Goal: Find specific page/section: Find specific page/section

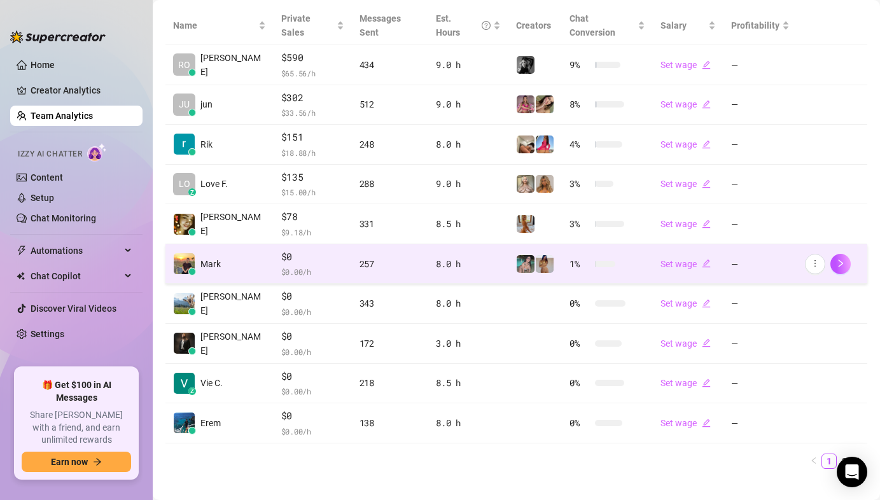
scroll to position [300, 0]
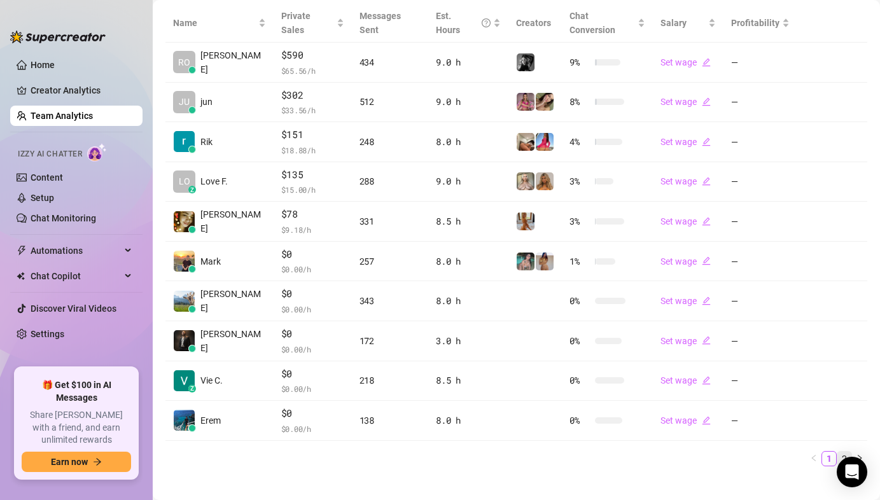
click at [837, 452] on link "2" at bounding box center [844, 459] width 14 height 14
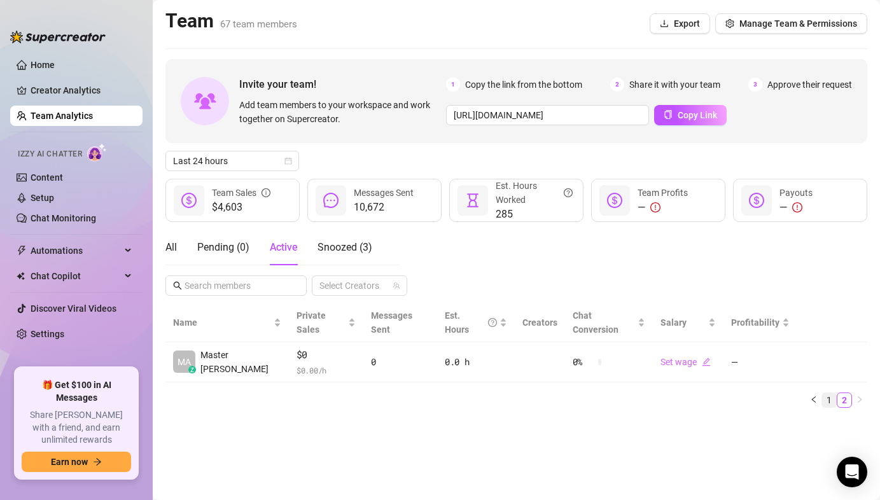
click at [831, 393] on link "1" at bounding box center [829, 400] width 14 height 14
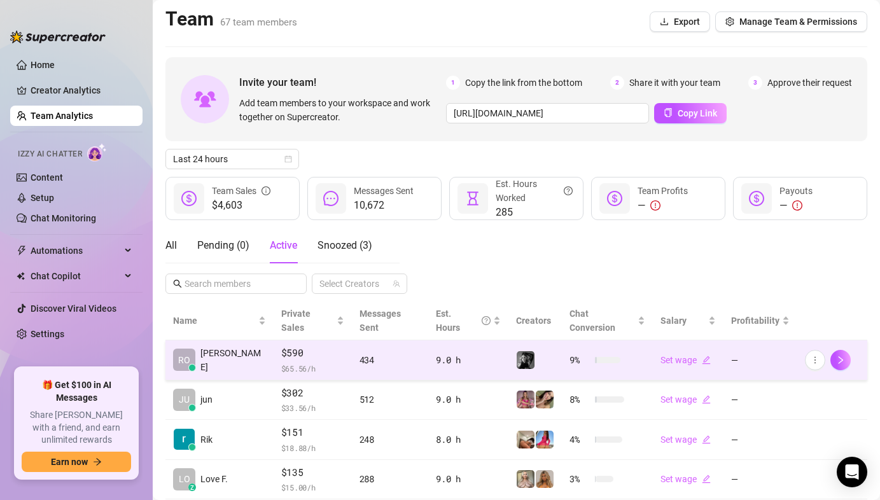
scroll to position [3, 0]
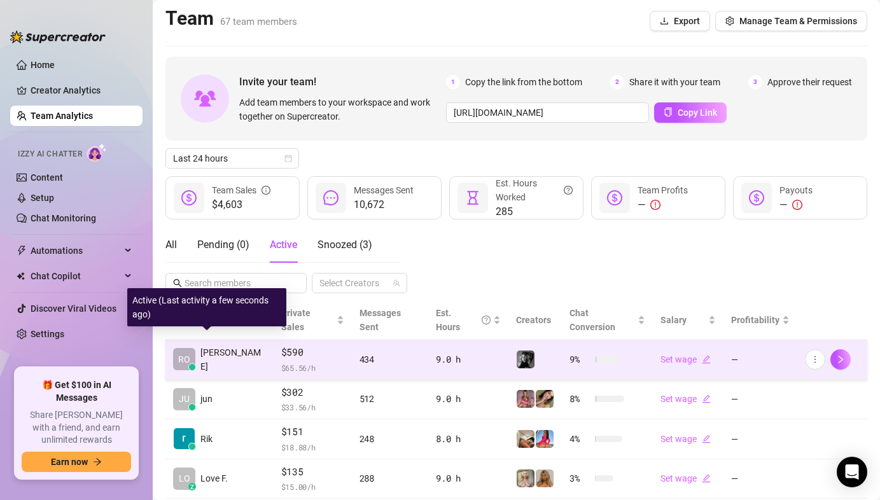
click at [185, 352] on span "RO" at bounding box center [184, 359] width 12 height 14
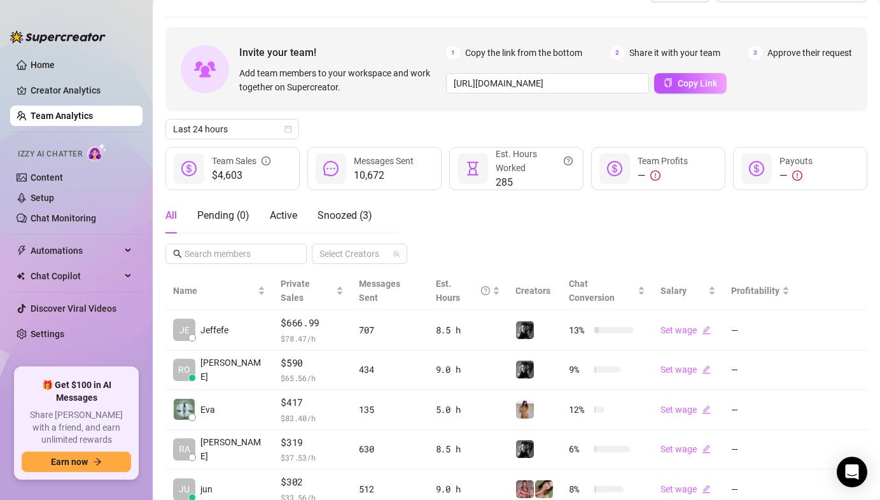
scroll to position [184, 0]
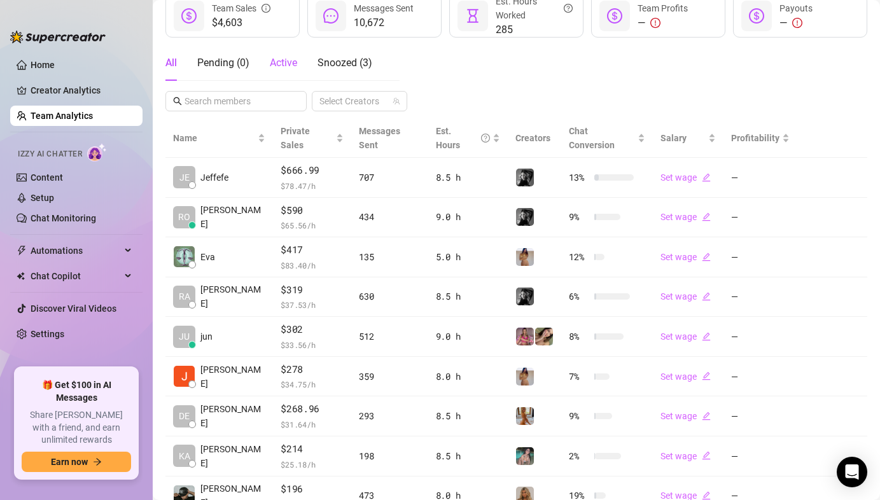
click at [278, 69] on span "Active" at bounding box center [283, 63] width 27 height 12
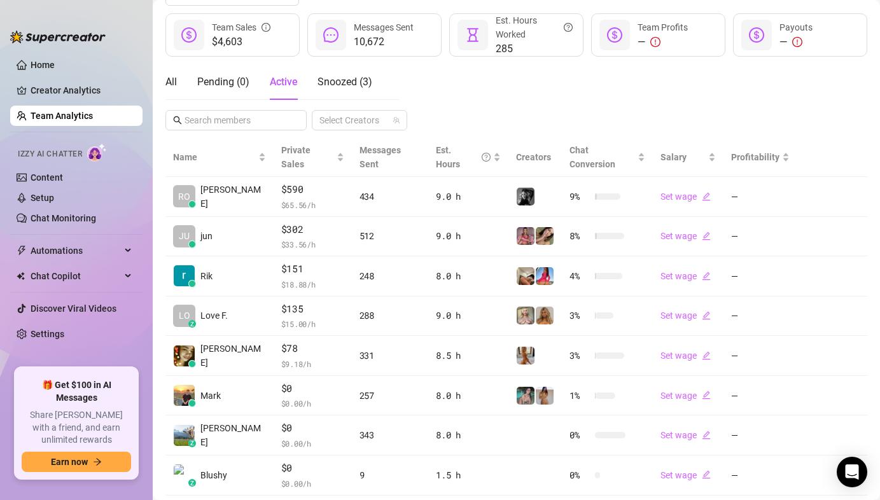
scroll to position [274, 0]
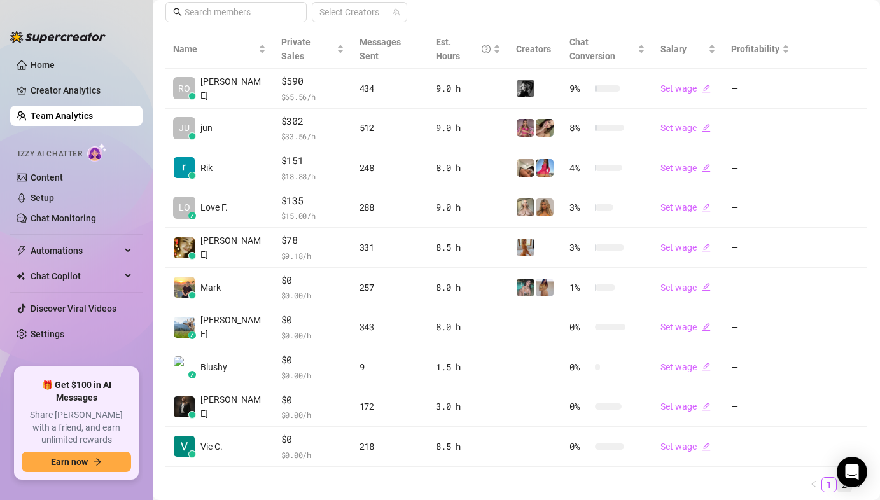
click at [837, 478] on link "2" at bounding box center [844, 485] width 14 height 14
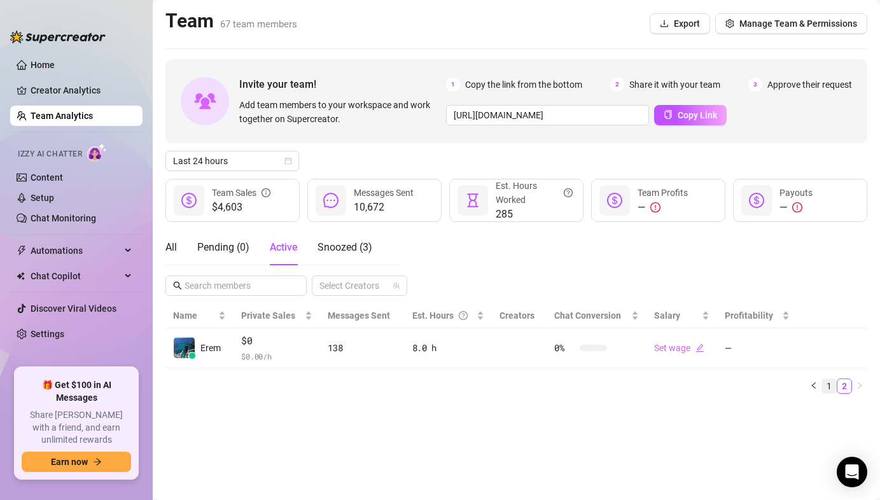
click at [829, 391] on link "1" at bounding box center [829, 386] width 14 height 14
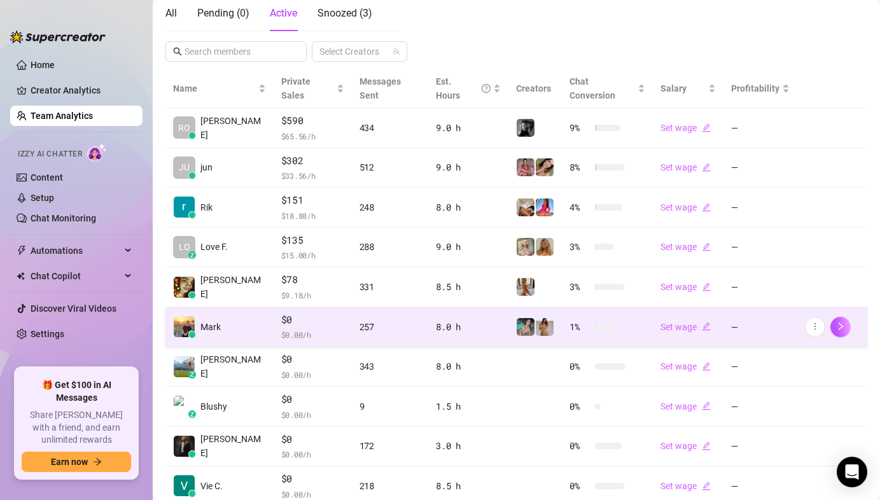
scroll to position [300, 0]
